Goal: Task Accomplishment & Management: Complete application form

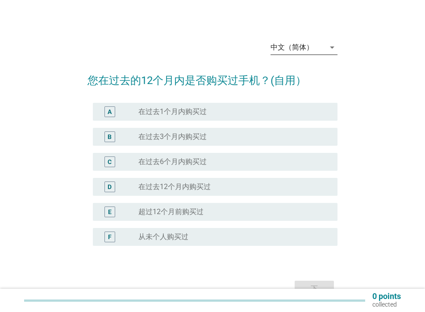
click at [297, 55] on div "中文（简体）" at bounding box center [298, 47] width 55 height 14
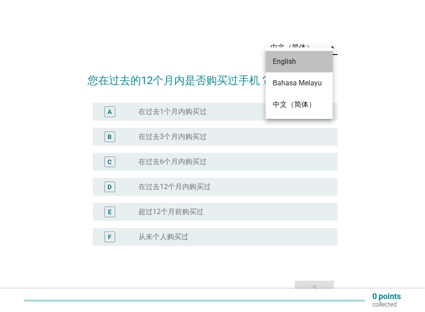
click at [302, 62] on div "English" at bounding box center [299, 61] width 53 height 11
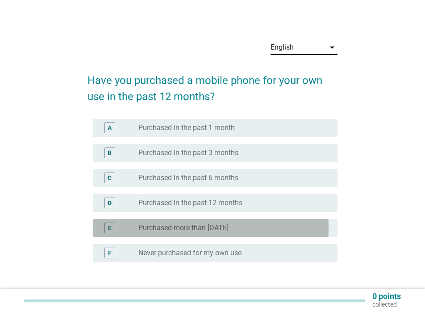
click at [265, 232] on div "radio_button_unchecked Purchased more than [DATE]" at bounding box center [231, 227] width 185 height 9
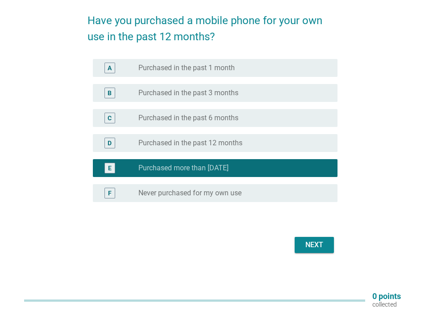
scroll to position [74, 0]
click at [309, 243] on div "Next" at bounding box center [314, 244] width 25 height 11
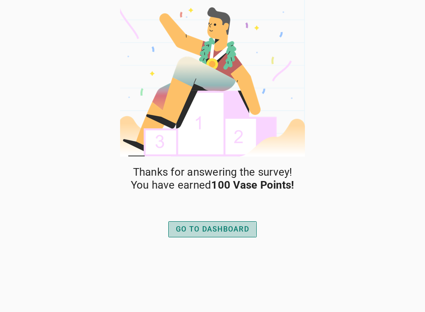
click at [238, 231] on div "GO TO DASHBOARD" at bounding box center [212, 229] width 73 height 11
